Goal: Find specific page/section: Find specific page/section

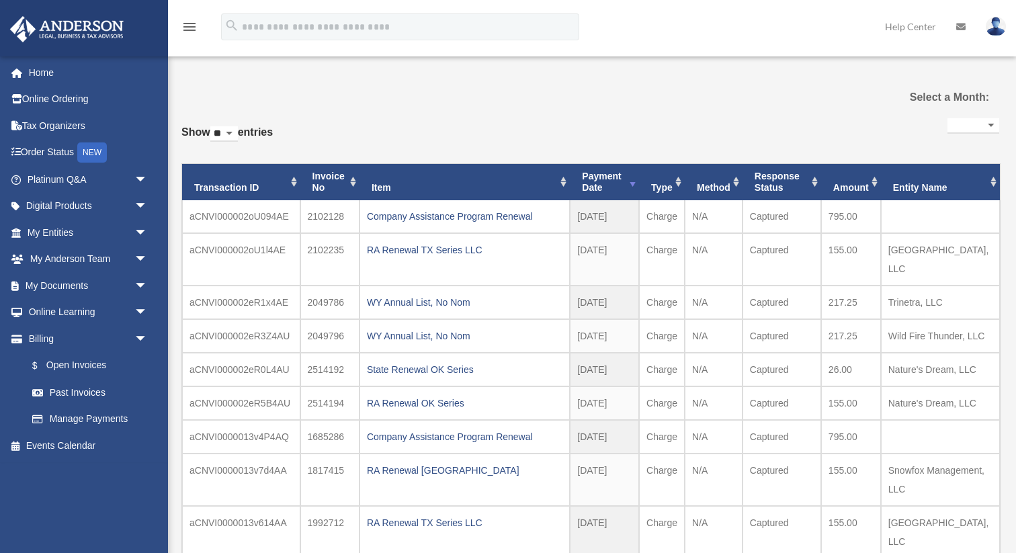
select select
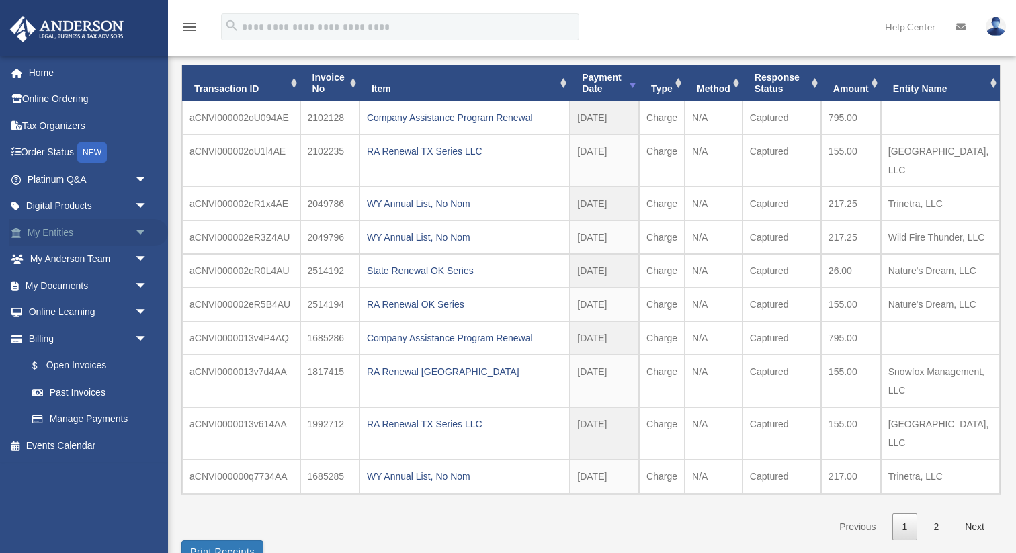
click at [57, 231] on link "My Entities arrow_drop_down" at bounding box center [88, 232] width 159 height 27
click at [142, 231] on span "arrow_drop_down" at bounding box center [147, 233] width 27 height 28
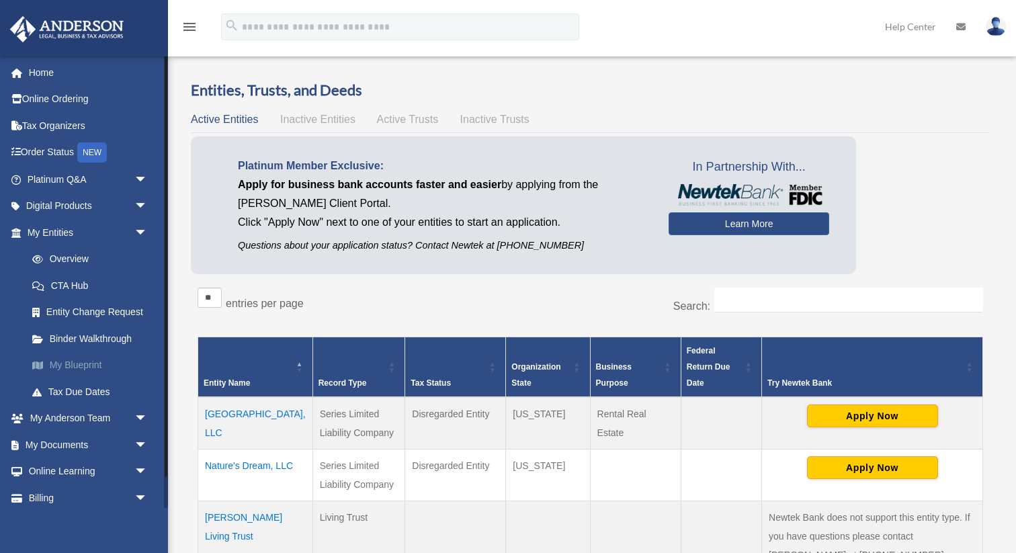
click at [88, 364] on link "My Blueprint" at bounding box center [93, 365] width 149 height 27
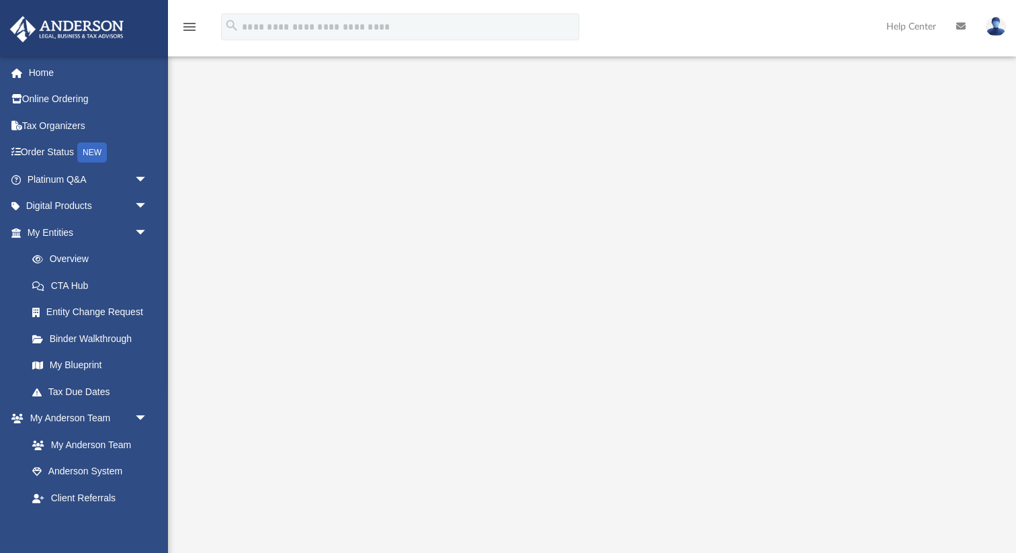
scroll to position [109, 0]
